Goal: Complete application form

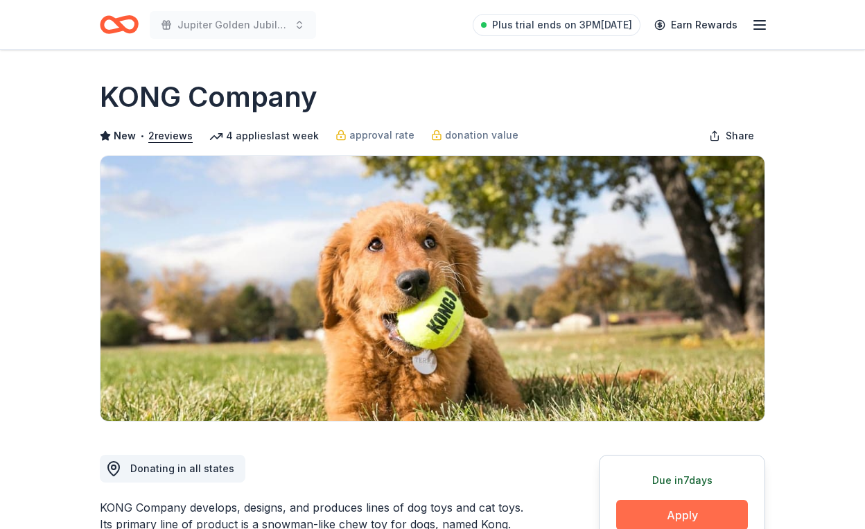
click at [655, 512] on button "Apply" at bounding box center [682, 515] width 132 height 31
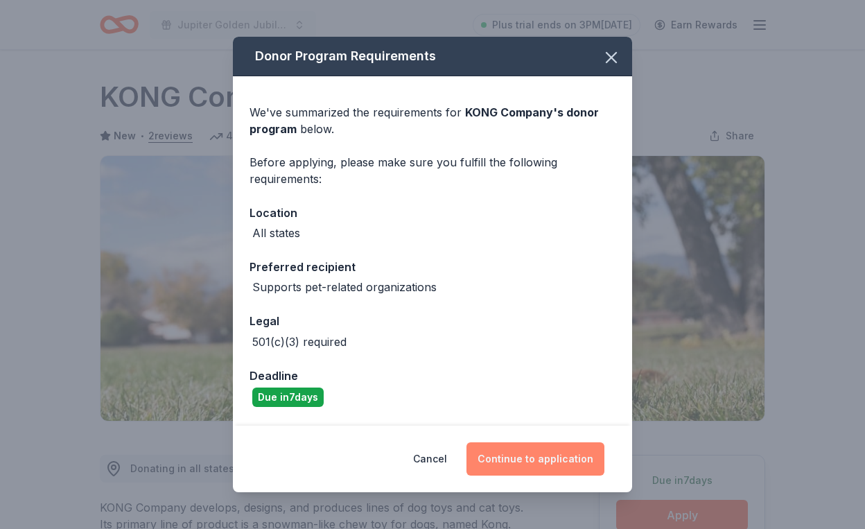
click at [523, 462] on button "Continue to application" at bounding box center [536, 458] width 138 height 33
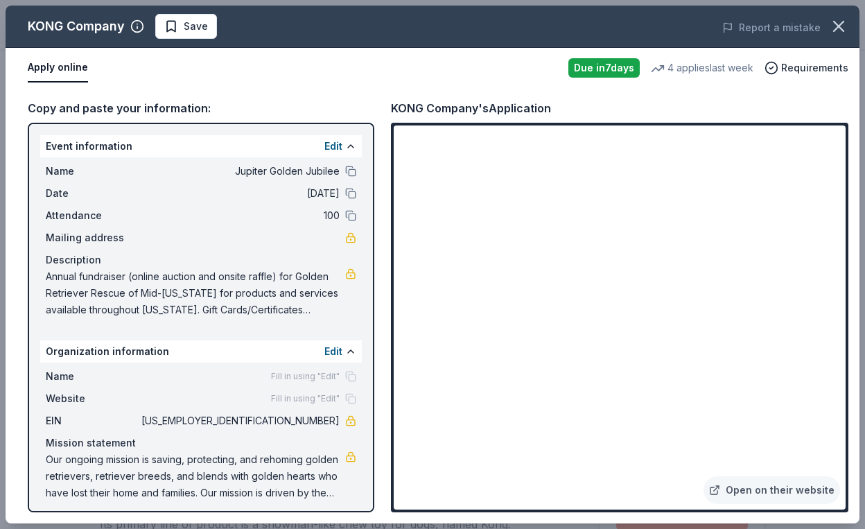
click at [846, 407] on div "Open on their website" at bounding box center [620, 318] width 458 height 390
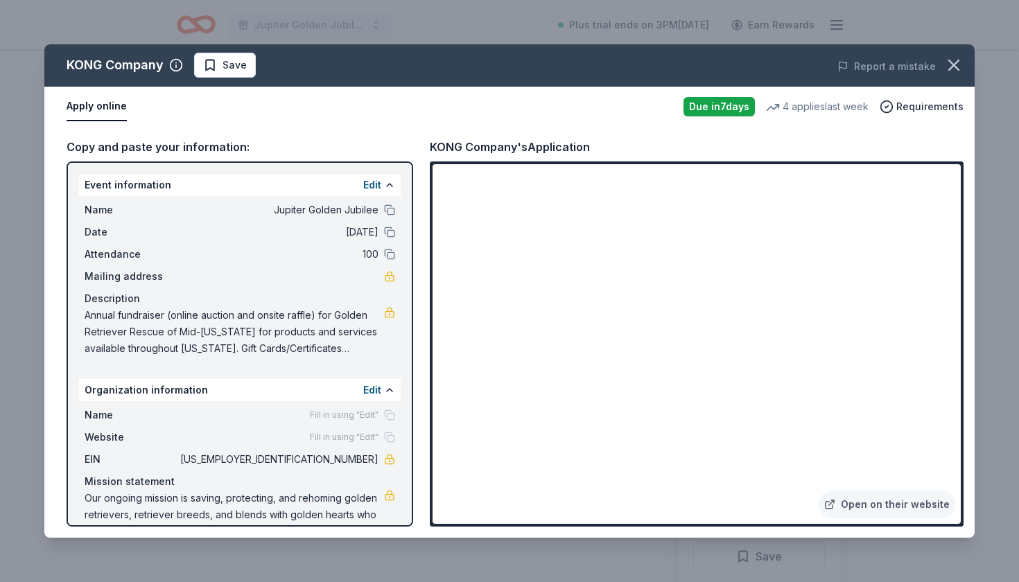
click at [381, 390] on div "Edit" at bounding box center [379, 390] width 32 height 17
click at [388, 390] on button at bounding box center [389, 390] width 11 height 11
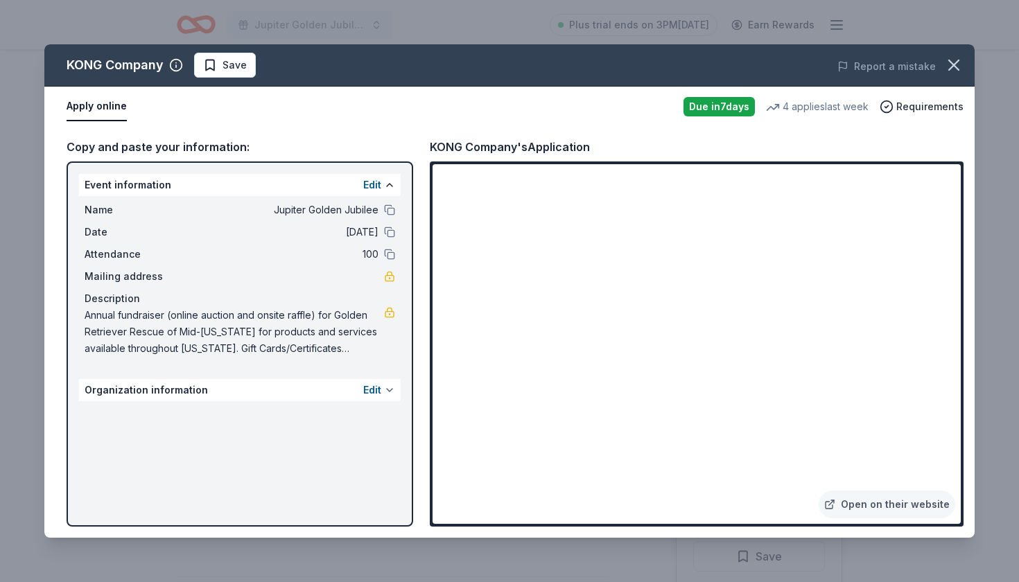
click at [386, 390] on button at bounding box center [389, 390] width 11 height 11
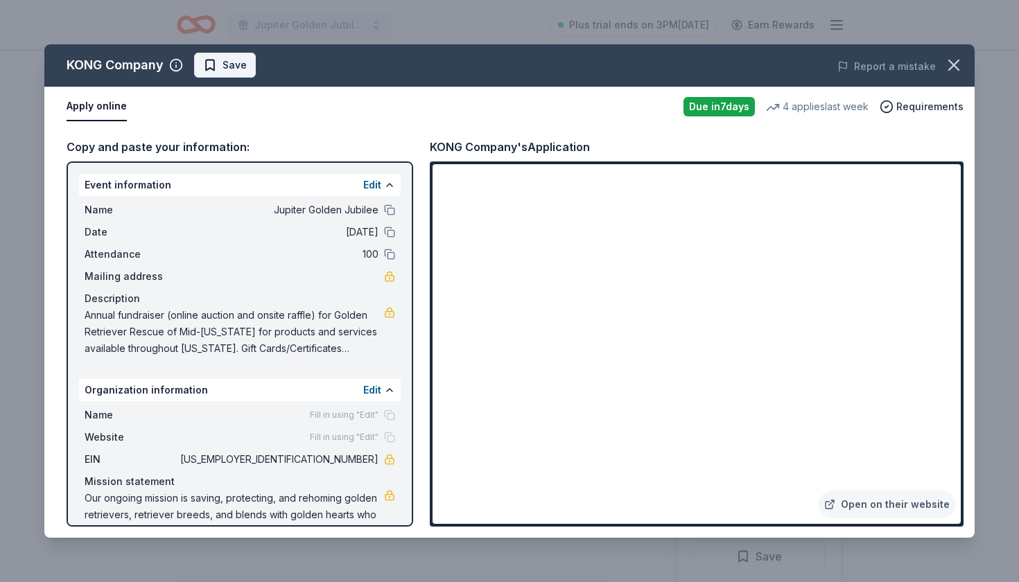
click at [236, 71] on span "Save" at bounding box center [235, 65] width 24 height 17
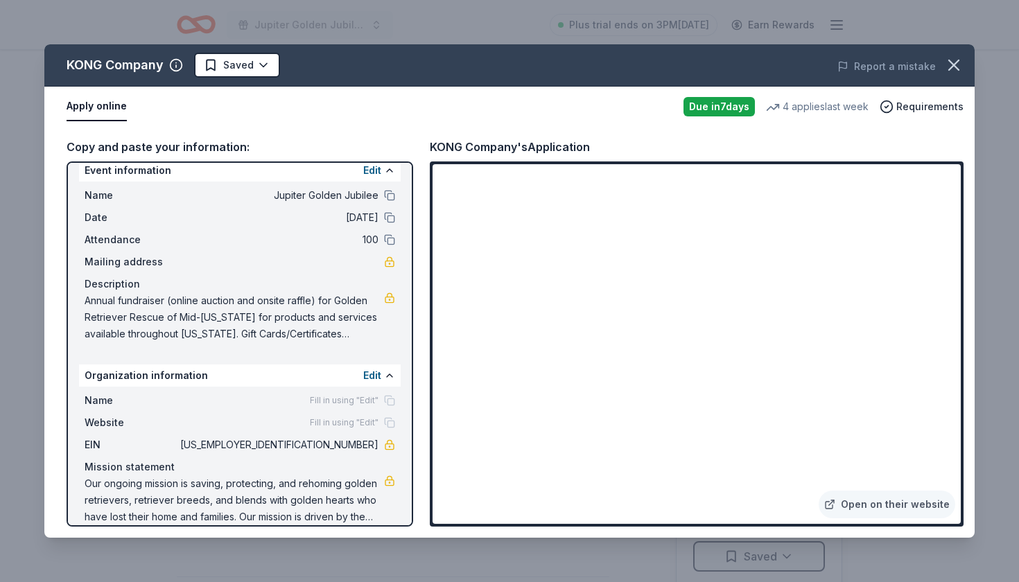
scroll to position [31, 0]
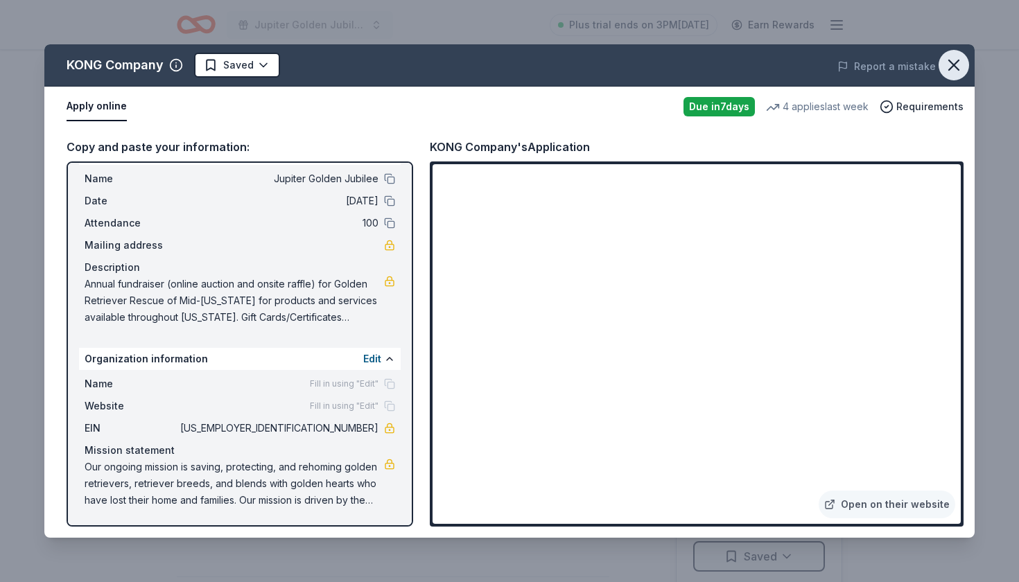
click at [865, 67] on icon "button" at bounding box center [953, 64] width 19 height 19
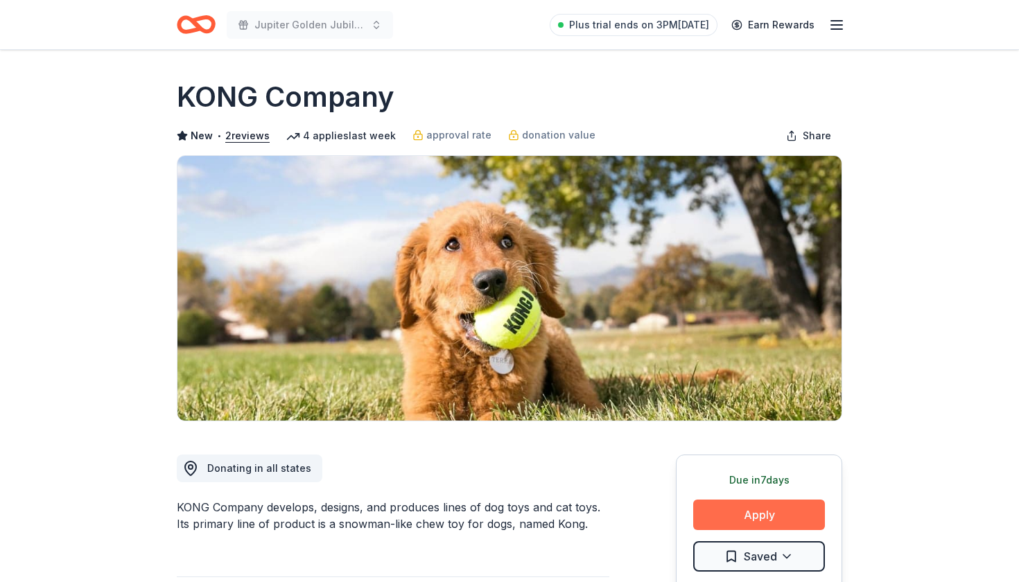
click at [740, 517] on button "Apply" at bounding box center [759, 515] width 132 height 31
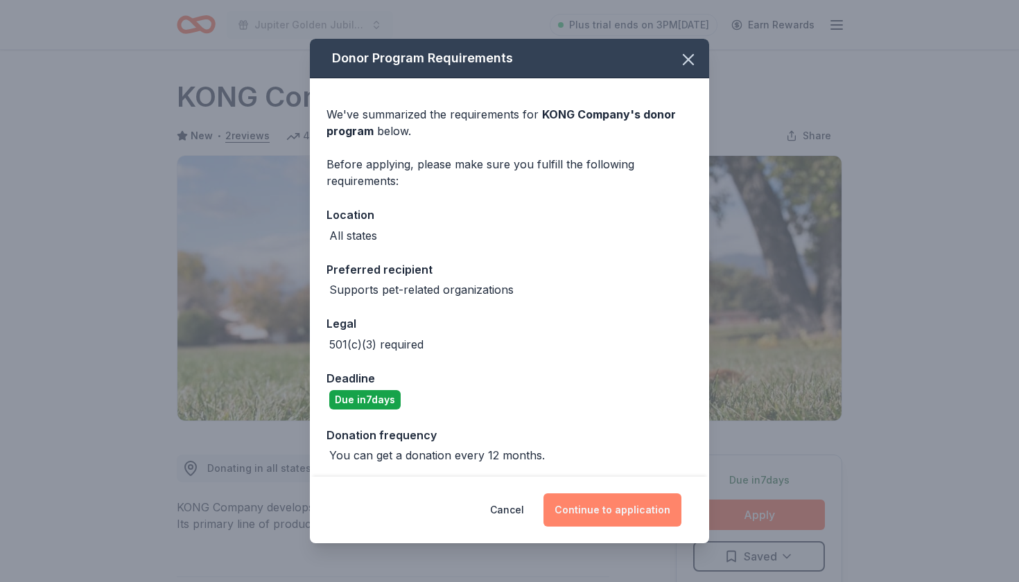
click at [618, 514] on button "Continue to application" at bounding box center [613, 510] width 138 height 33
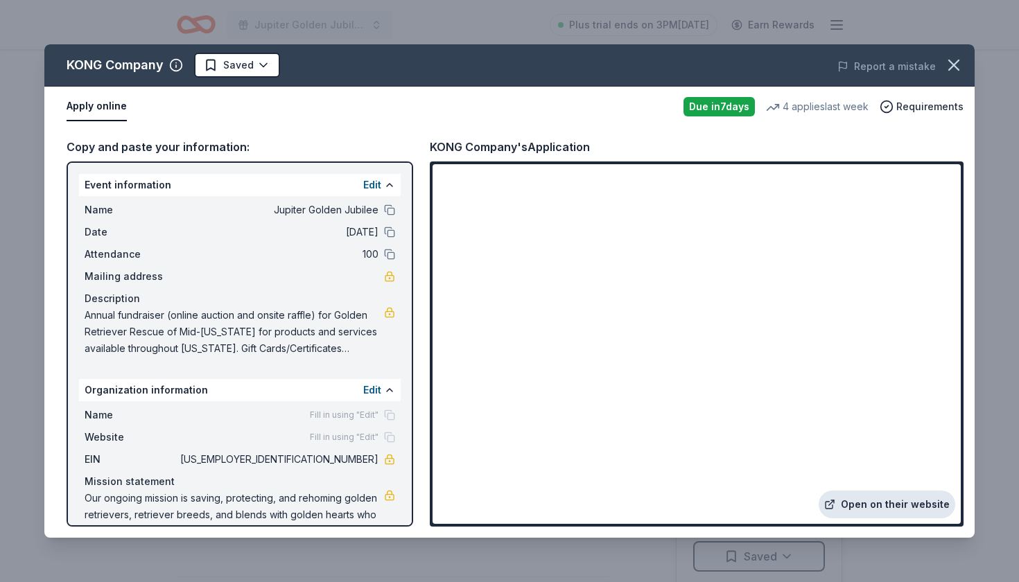
click at [865, 505] on link "Open on their website" at bounding box center [887, 505] width 137 height 28
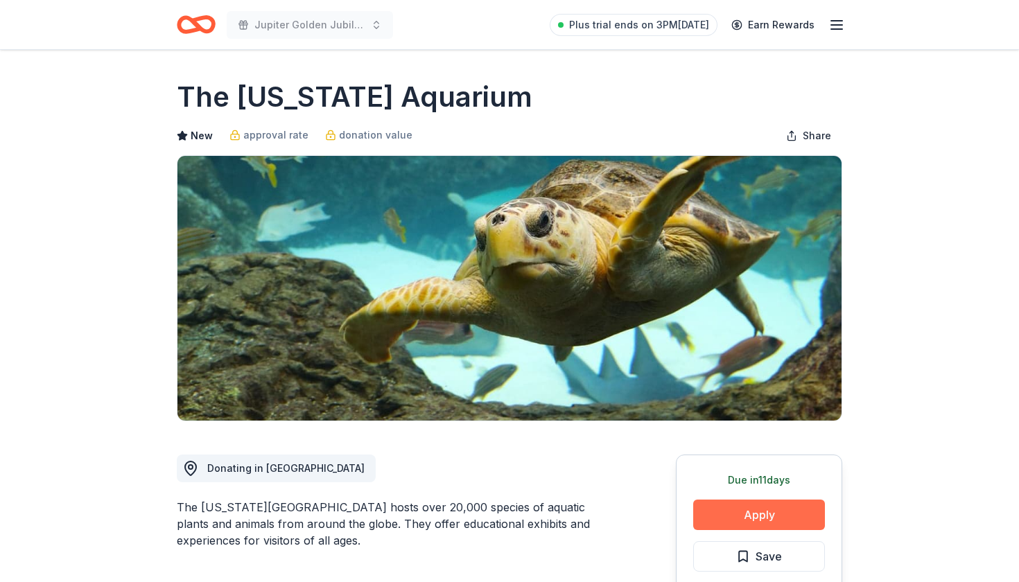
click at [744, 520] on button "Apply" at bounding box center [759, 515] width 132 height 31
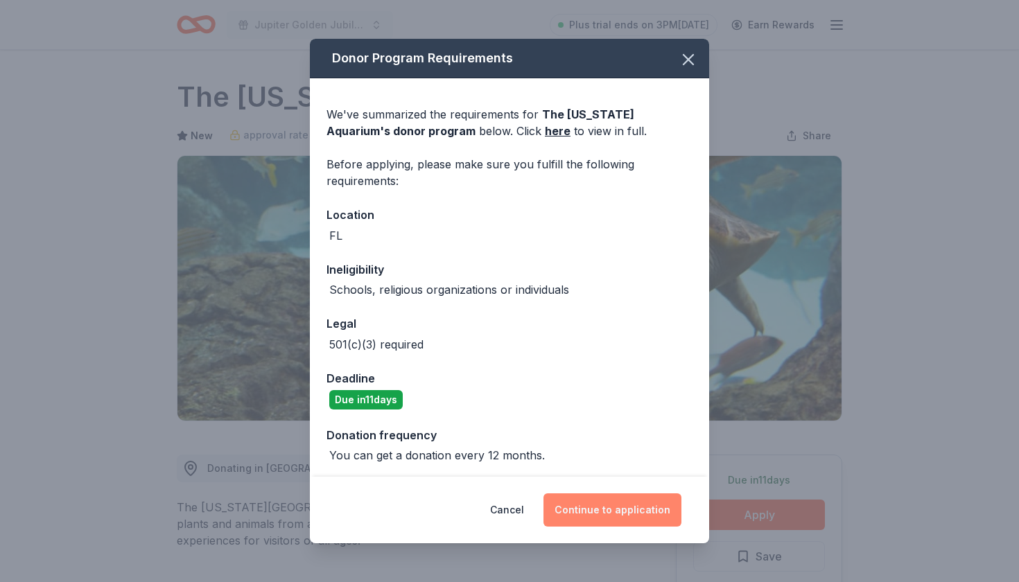
click at [586, 510] on button "Continue to application" at bounding box center [613, 510] width 138 height 33
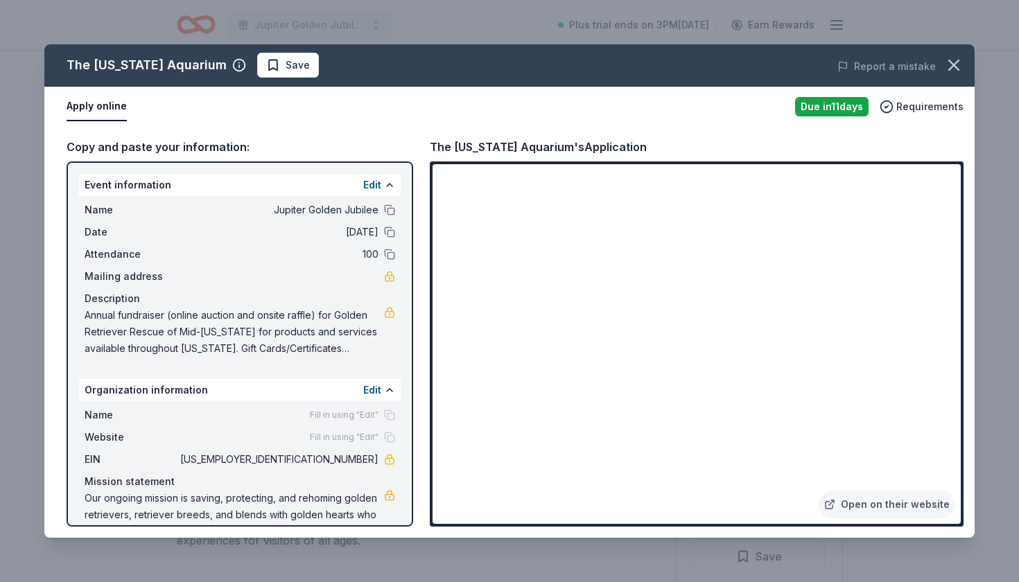
click at [984, 521] on div "The Florida Aquarium Save Report a mistake Apply online Due in 11 days Requirem…" at bounding box center [509, 291] width 1019 height 582
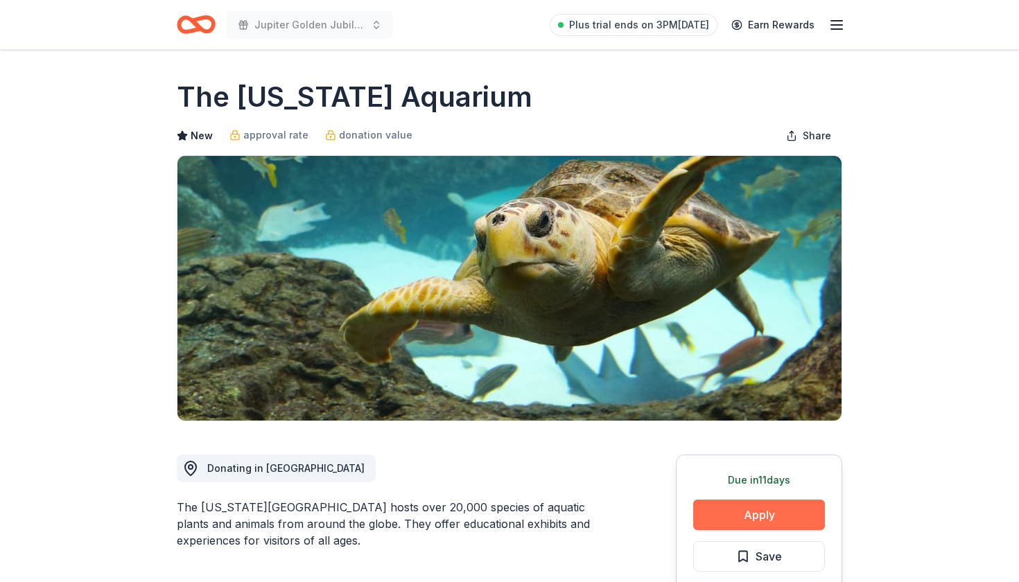
click at [747, 517] on button "Apply" at bounding box center [759, 515] width 132 height 31
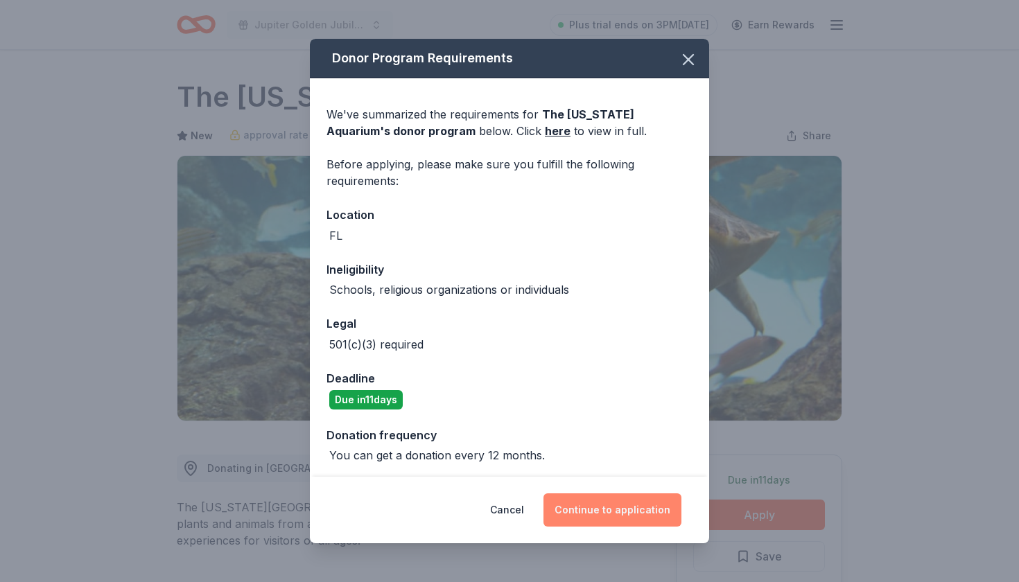
click at [620, 510] on button "Continue to application" at bounding box center [613, 510] width 138 height 33
